Goal: Transaction & Acquisition: Book appointment/travel/reservation

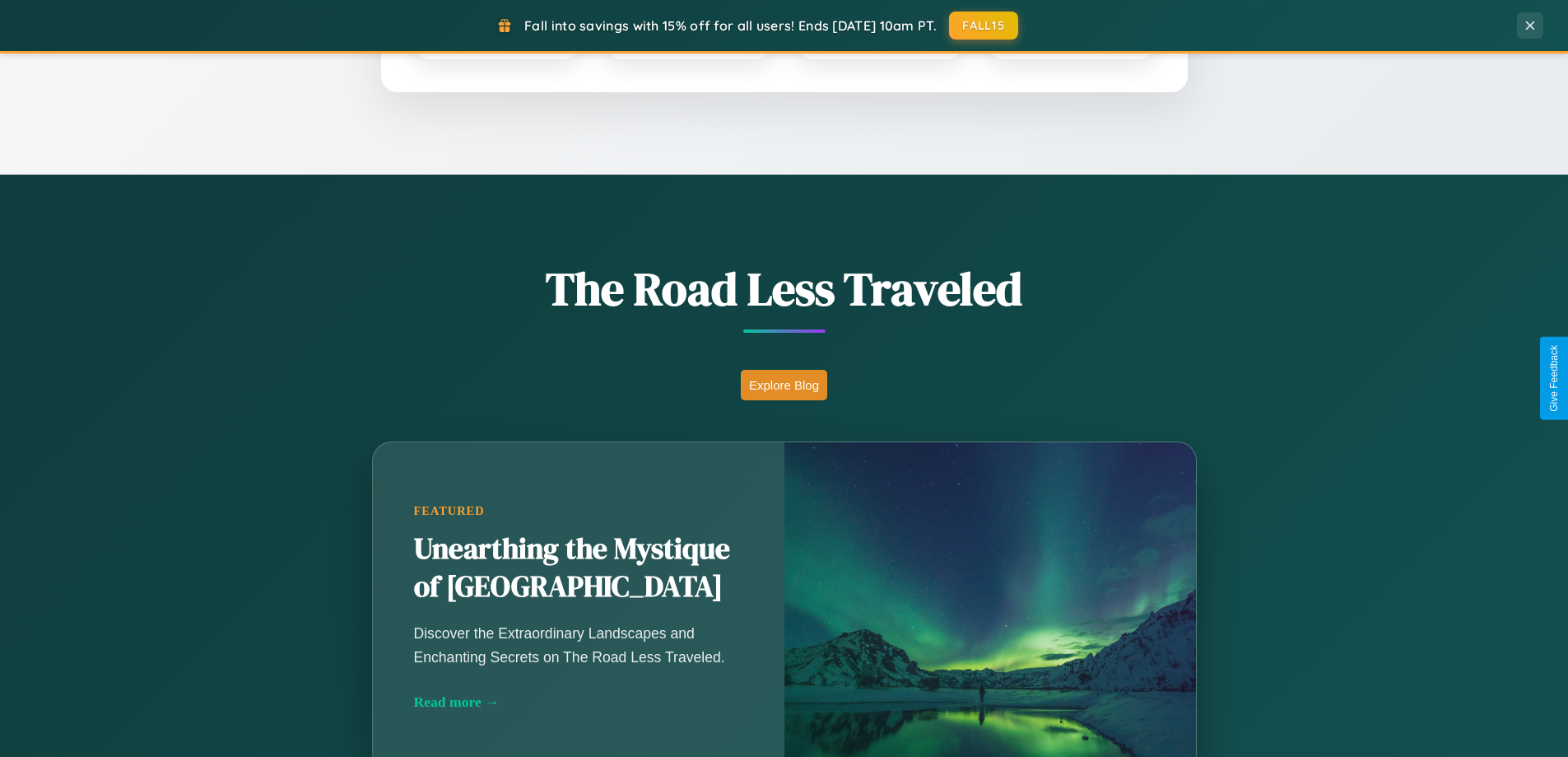
scroll to position [1133, 0]
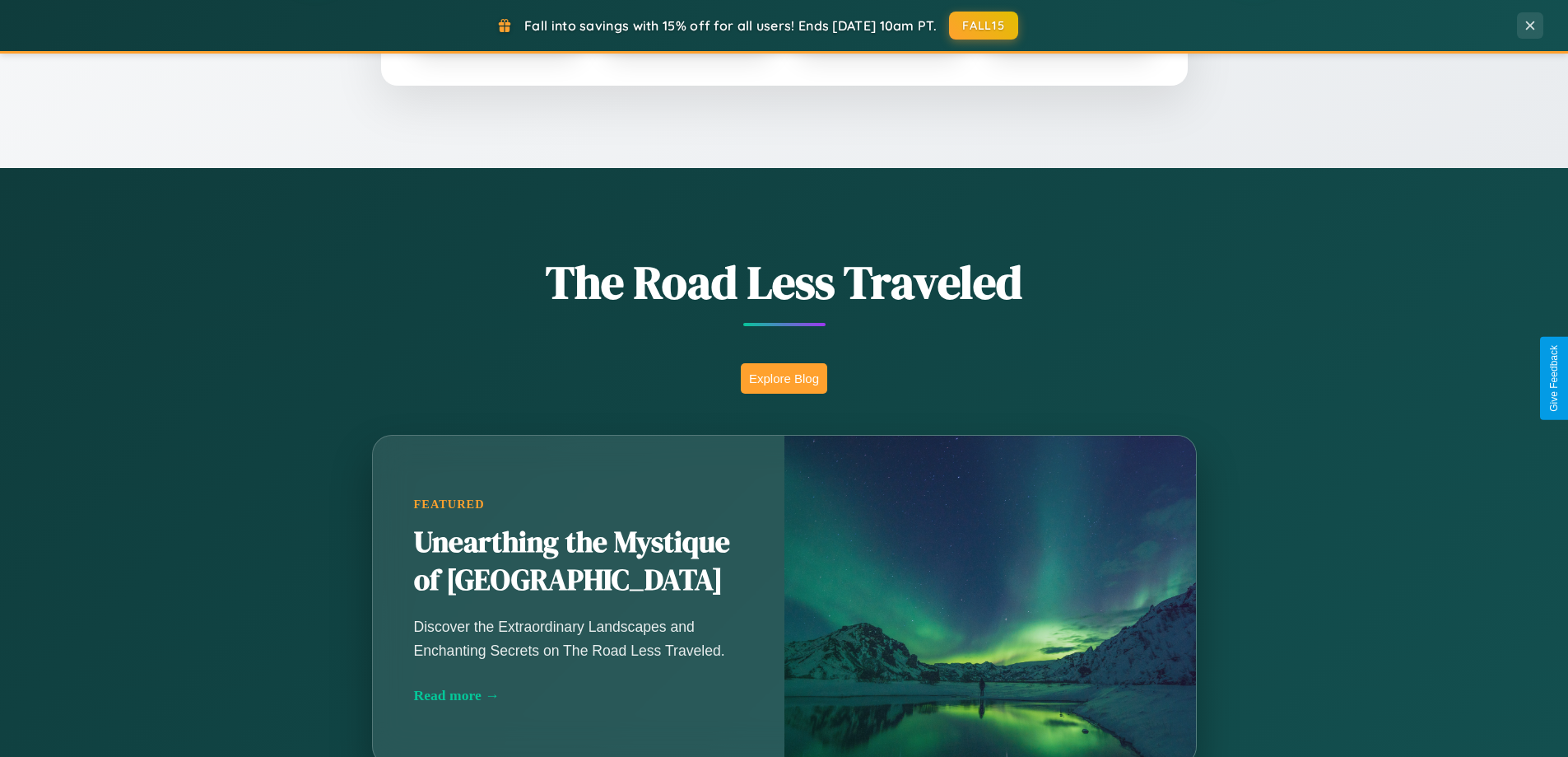
click at [784, 378] on button "Explore Blog" at bounding box center [784, 378] width 86 height 30
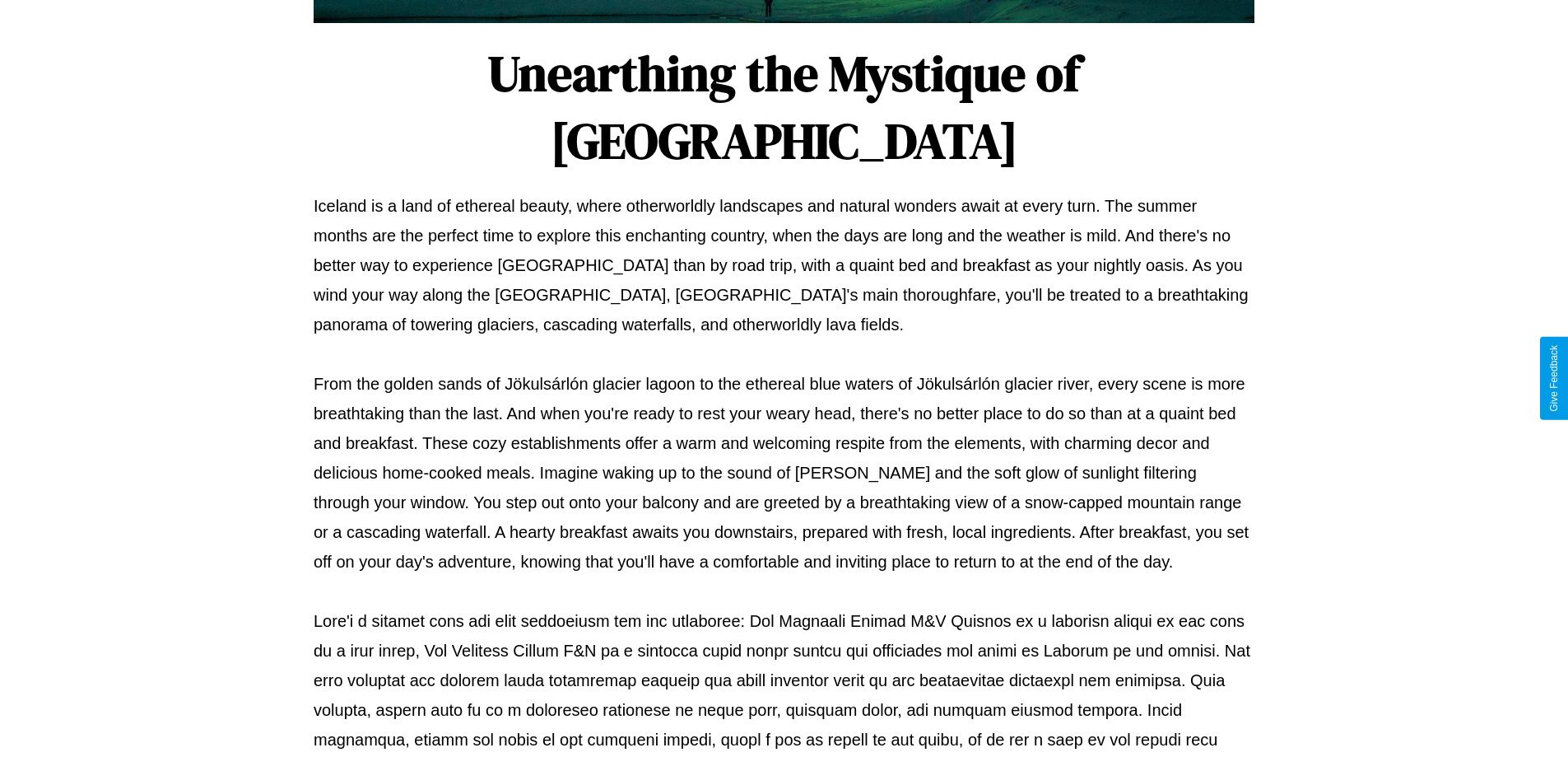
scroll to position [532, 0]
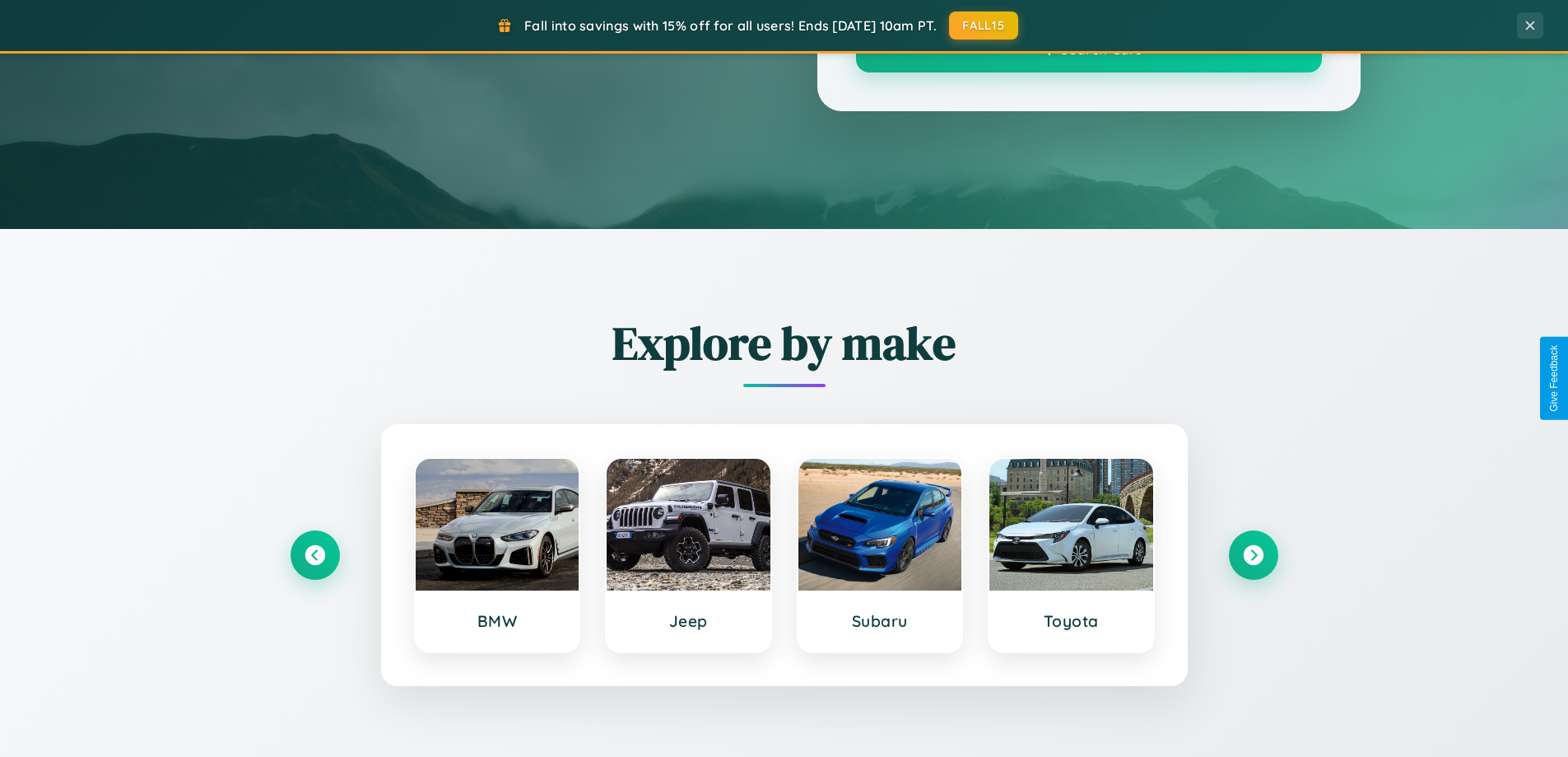
scroll to position [1133, 0]
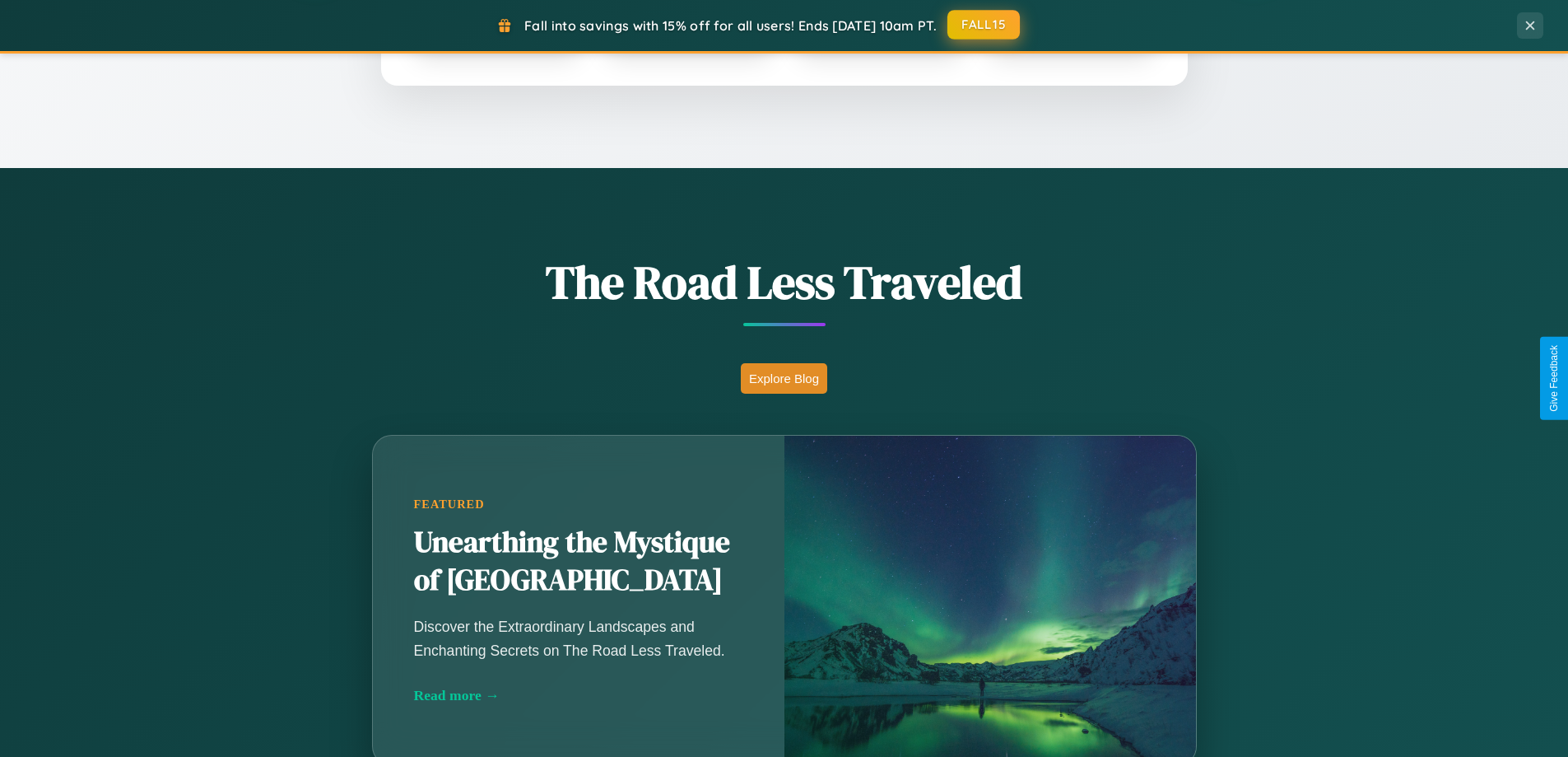
click at [984, 25] on button "FALL15" at bounding box center [983, 24] width 72 height 29
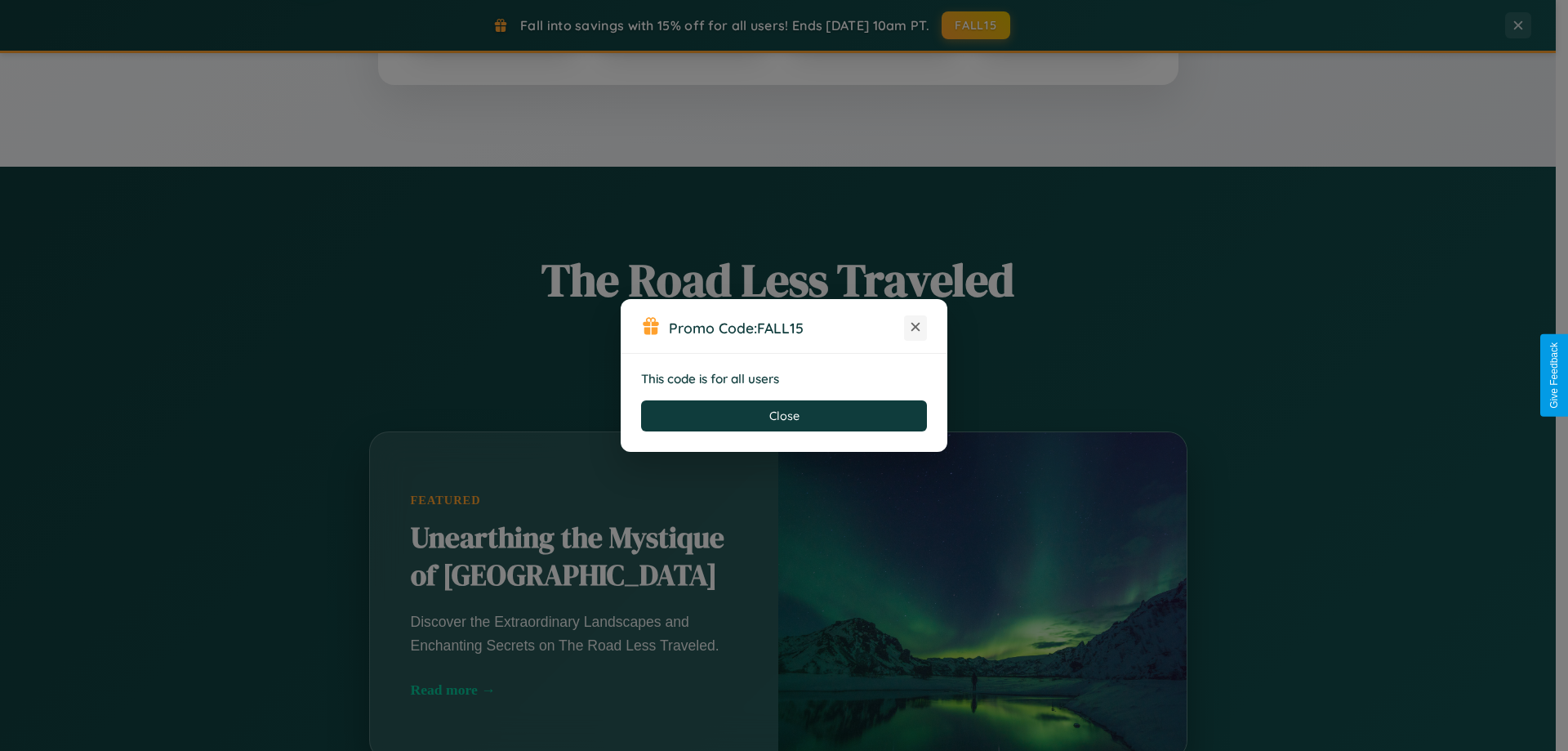
click at [915, 327] on icon at bounding box center [915, 326] width 16 height 16
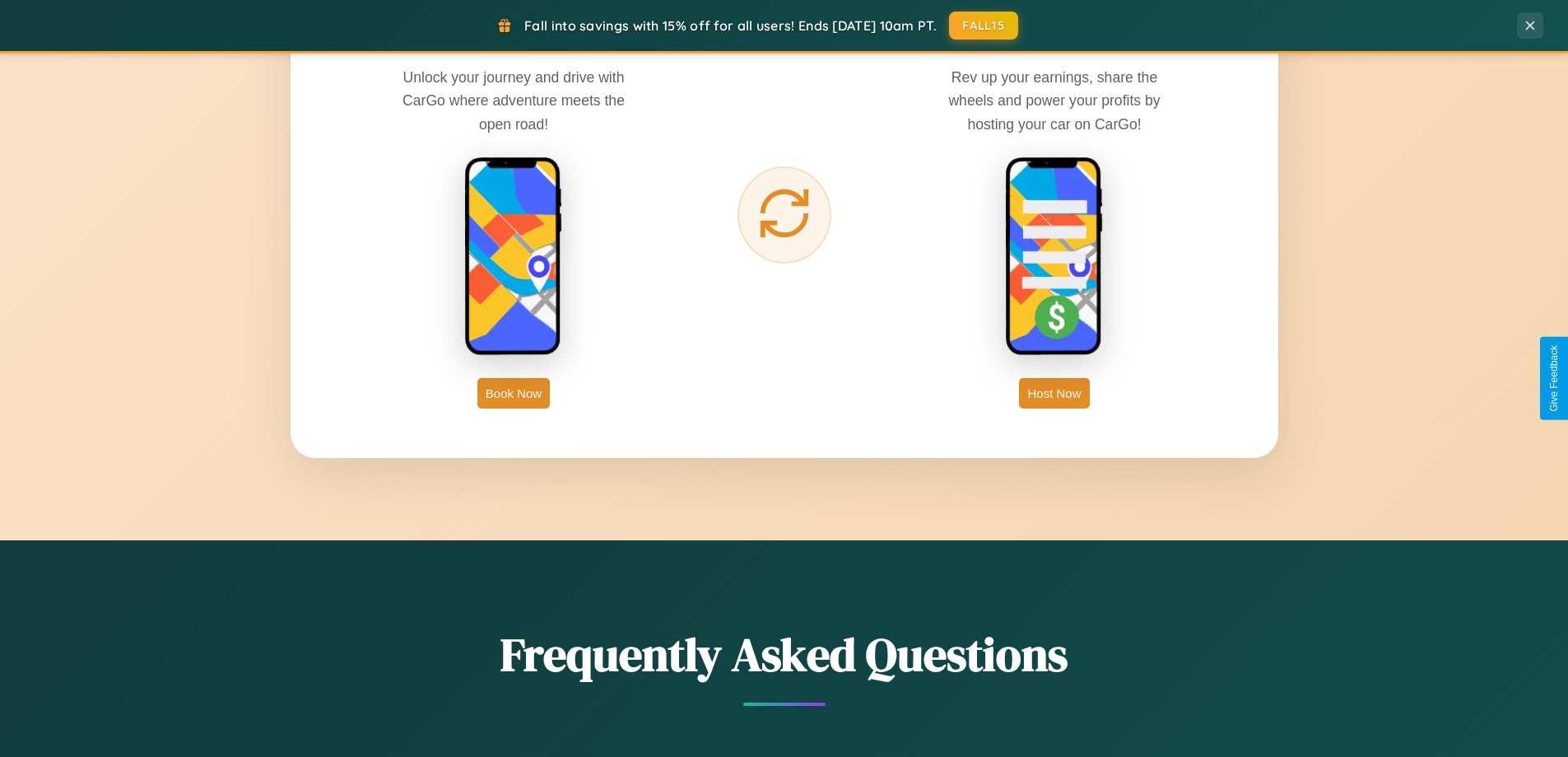
scroll to position [2645, 0]
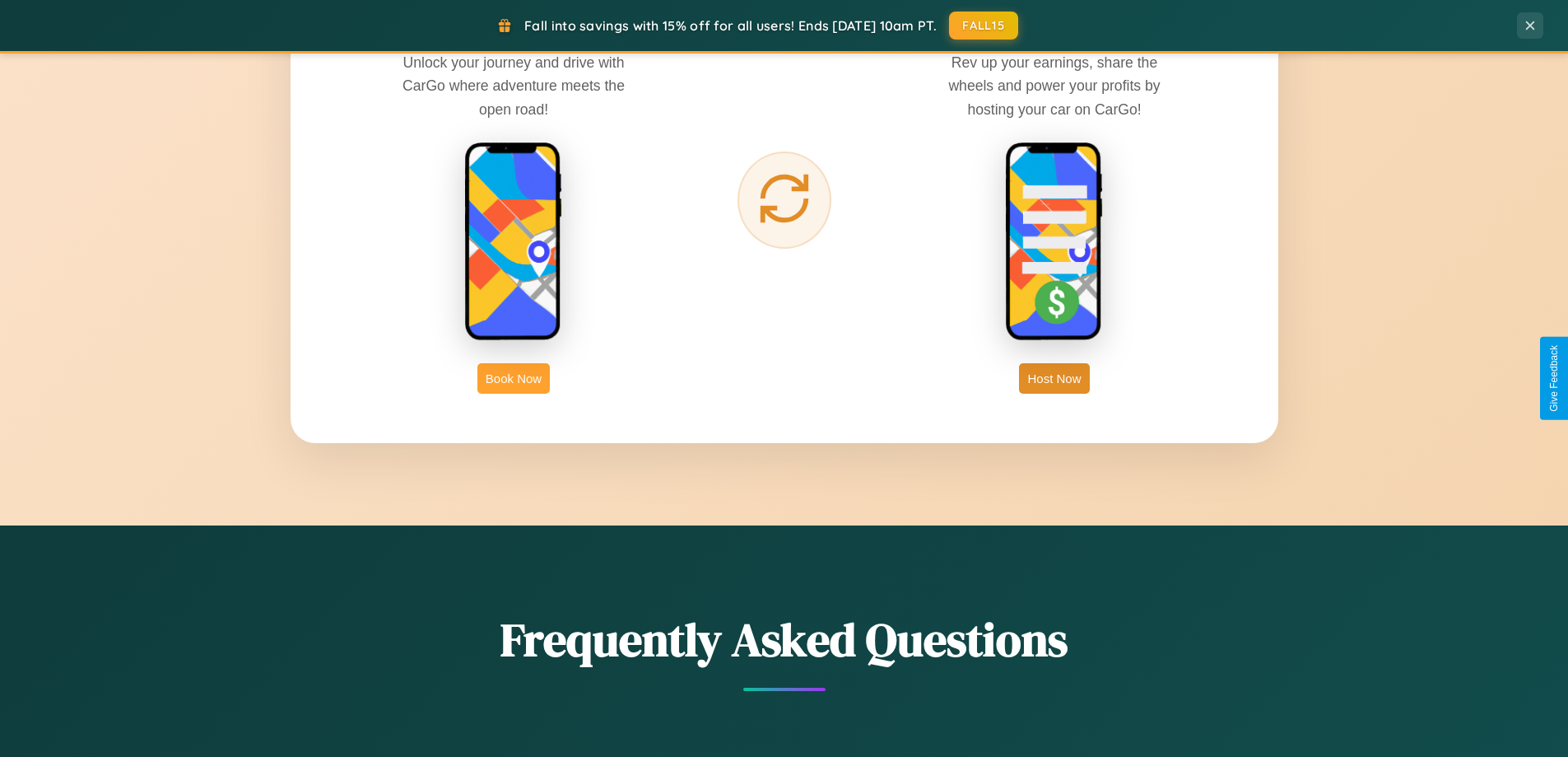
click at [513, 378] on button "Book Now" at bounding box center [513, 378] width 72 height 30
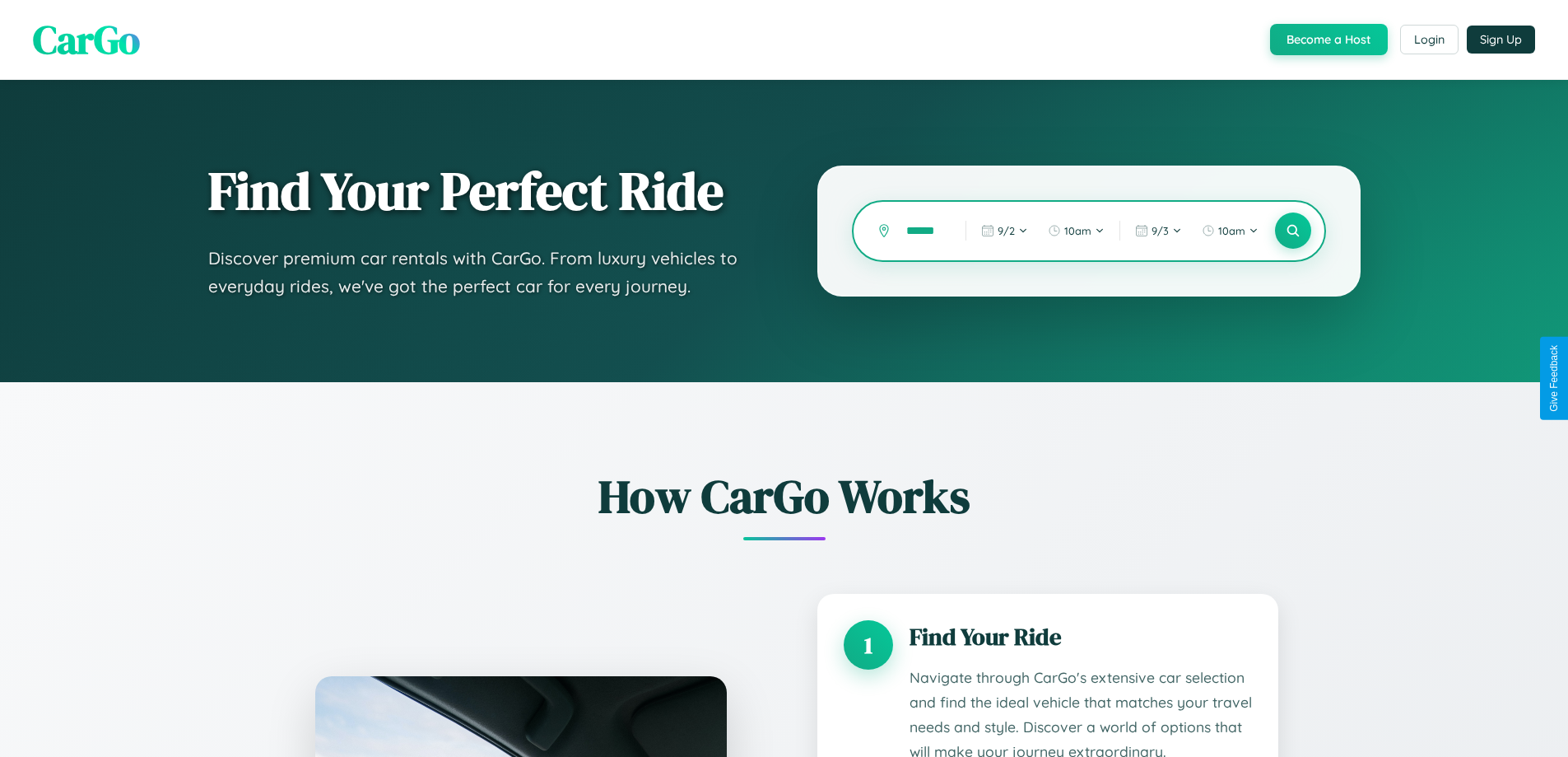
scroll to position [0, 9]
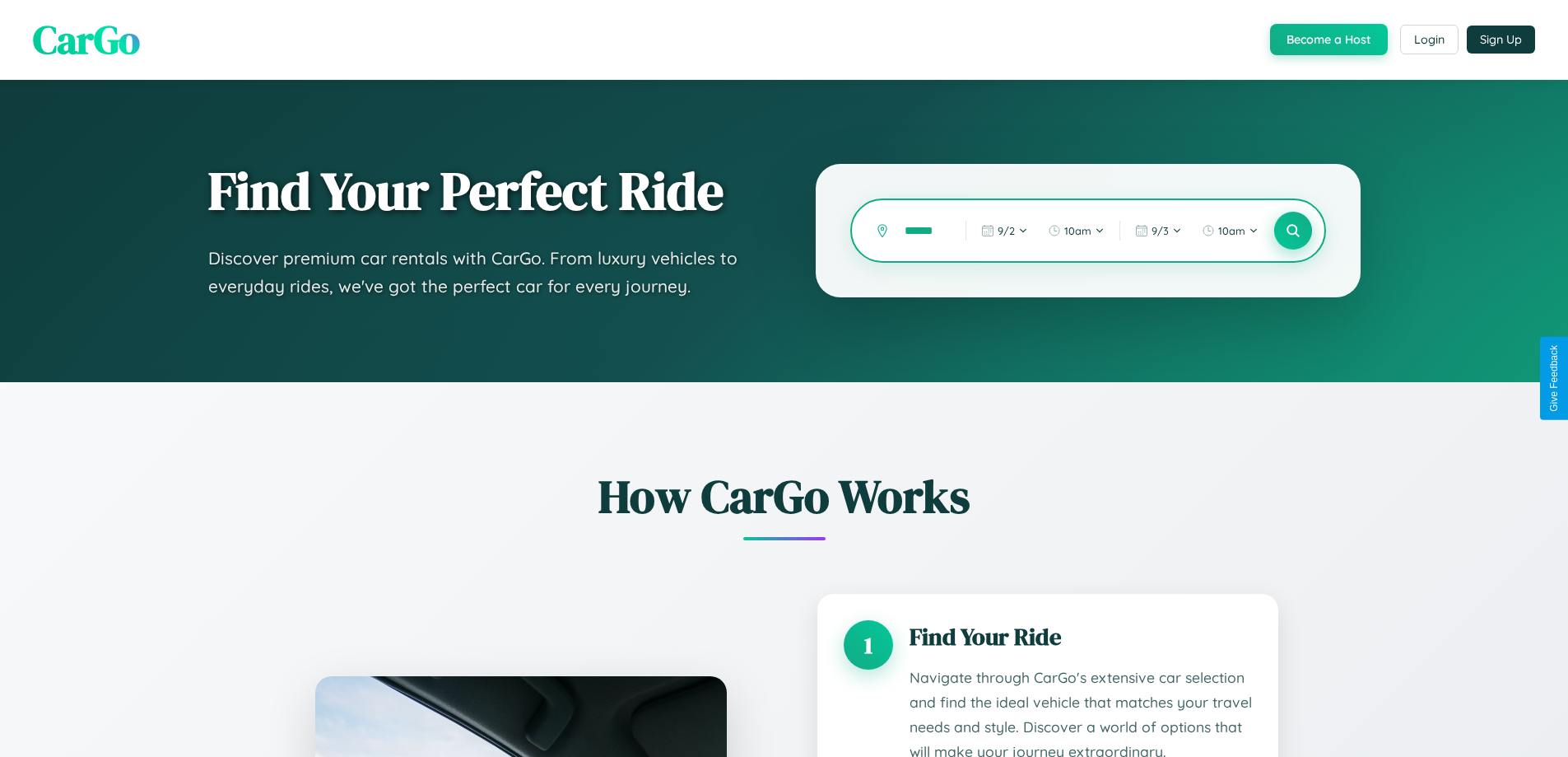
type input "******"
click at [1293, 231] on icon at bounding box center [1293, 231] width 16 height 16
